Goal: Information Seeking & Learning: Learn about a topic

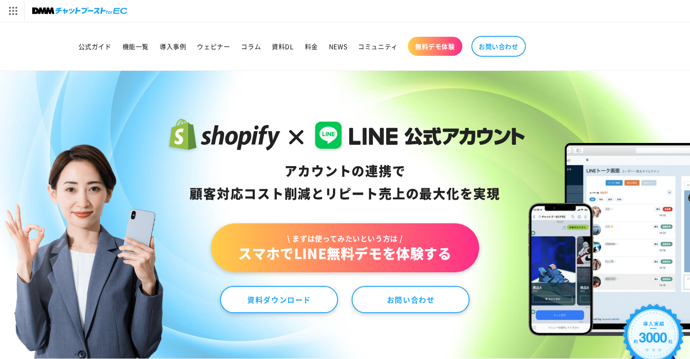
click at [76, 9] on img at bounding box center [79, 11] width 95 height 13
drag, startPoint x: 288, startPoint y: 170, endPoint x: 352, endPoint y: 187, distance: 66.5
click at [350, 186] on div "アカウントの連携で 顧客対応コスト削減と リピート売上の 最大化を実現" at bounding box center [345, 182] width 360 height 45
click at [352, 187] on div "アカウントの連携で 顧客対応コスト削減と リピート売上の 最大化を実現" at bounding box center [345, 182] width 360 height 45
click at [336, 180] on div "アカウントの連携で 顧客対応コスト削減と リピート売上の 最大化を実現" at bounding box center [345, 182] width 360 height 45
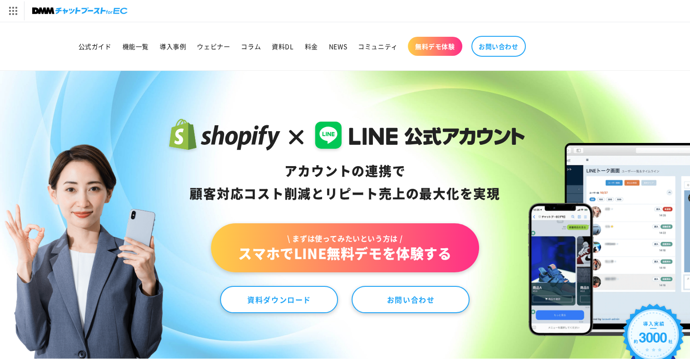
click at [350, 186] on div "アカウントの連携で 顧客対応コスト削減と リピート売上の 最大化を実現" at bounding box center [345, 182] width 360 height 45
click at [377, 179] on div "アカウントの連携で 顧客対応コスト削減と リピート売上の 最大化を実現" at bounding box center [345, 182] width 360 height 45
click at [378, 180] on div "アカウントの連携で 顧客対応コスト削減と リピート売上の 最大化を実現" at bounding box center [345, 182] width 360 height 45
drag, startPoint x: 364, startPoint y: 167, endPoint x: 403, endPoint y: 184, distance: 42.3
click at [401, 183] on div "アカウントの連携で 顧客対応コスト削減と リピート売上の 最大化を実現" at bounding box center [345, 182] width 360 height 45
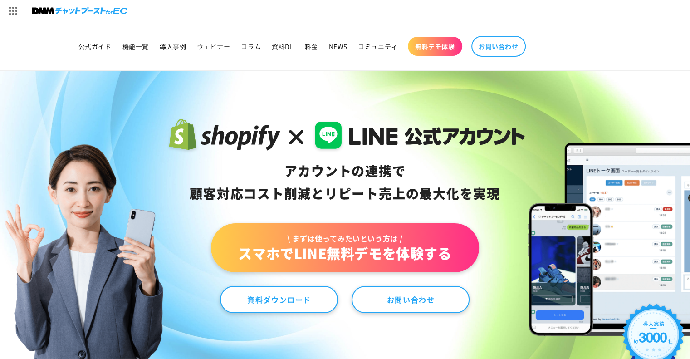
click at [403, 184] on div "アカウントの連携で 顧客対応コスト削減と リピート売上の 最大化を実現" at bounding box center [345, 182] width 360 height 45
click at [381, 176] on div "アカウントの連携で 顧客対応コスト削減と リピート売上の 最大化を実現" at bounding box center [345, 182] width 360 height 45
click at [400, 188] on div "アカウントの連携で 顧客対応コスト削減と リピート売上の 最大化を実現" at bounding box center [345, 182] width 360 height 45
